Goal: Information Seeking & Learning: Learn about a topic

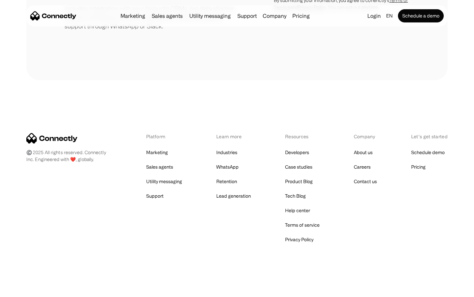
scroll to position [306, 0]
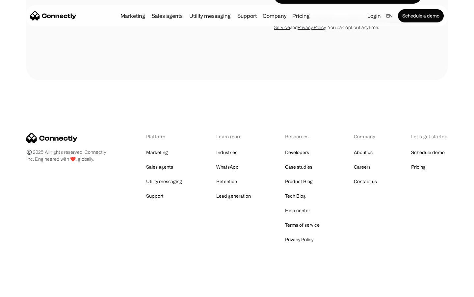
scroll to position [446, 0]
